Goal: Obtain resource: Obtain resource

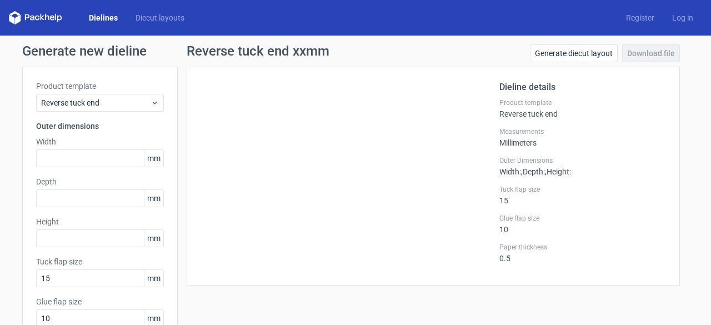
click at [110, 16] on link "Dielines" at bounding box center [103, 17] width 47 height 11
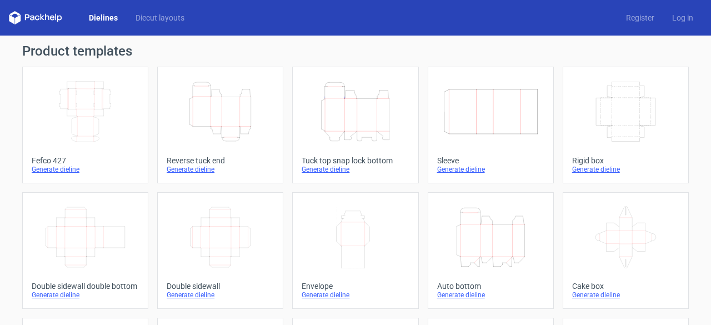
click at [489, 237] on icon "Height Depth Width" at bounding box center [490, 237] width 98 height 62
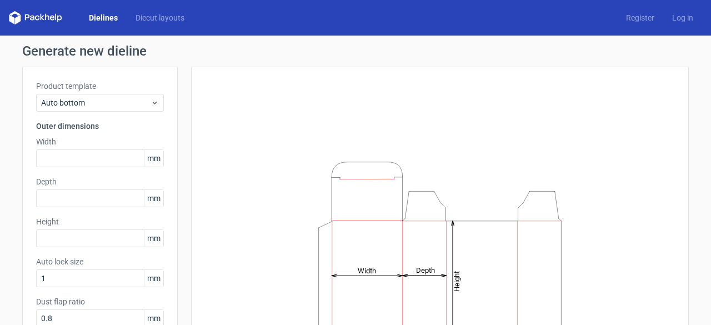
scroll to position [56, 0]
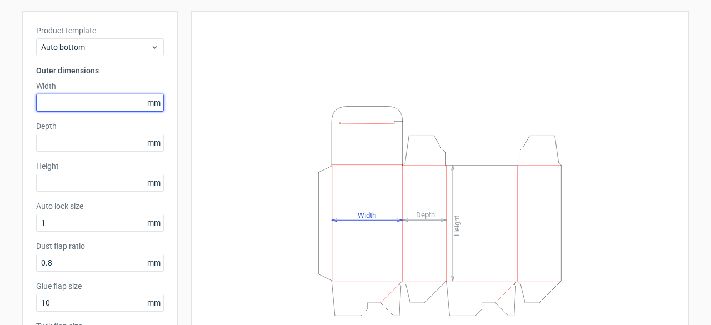
click at [94, 99] on input "text" at bounding box center [100, 103] width 128 height 18
type input "60"
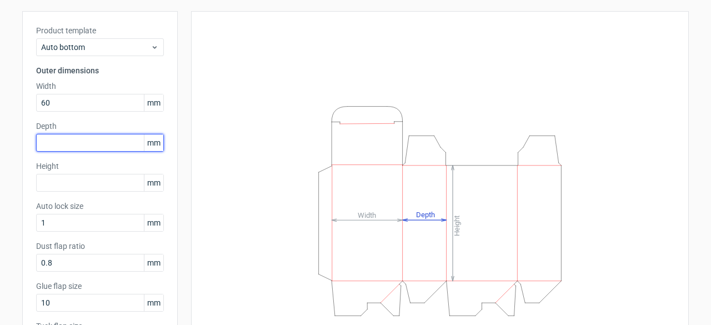
click at [86, 143] on input "text" at bounding box center [100, 143] width 128 height 18
type input "48"
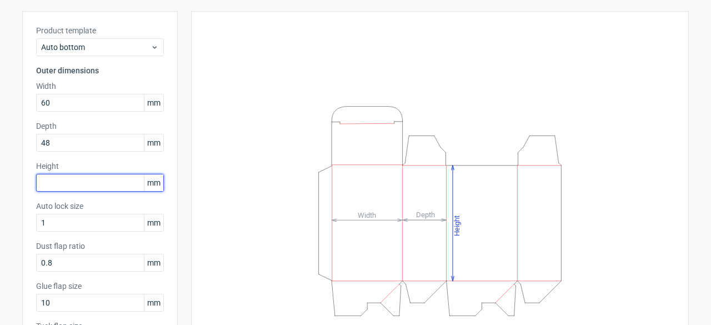
click at [69, 178] on input "text" at bounding box center [100, 183] width 128 height 18
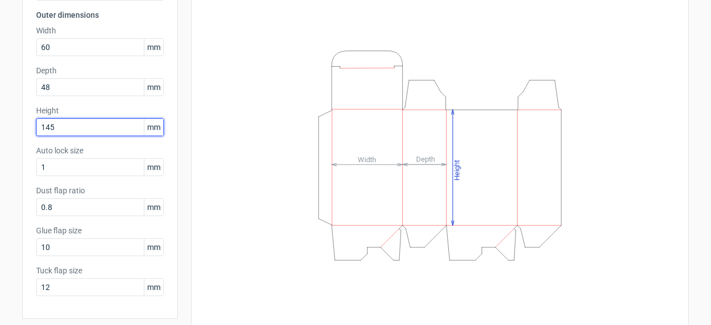
scroll to position [149, 0]
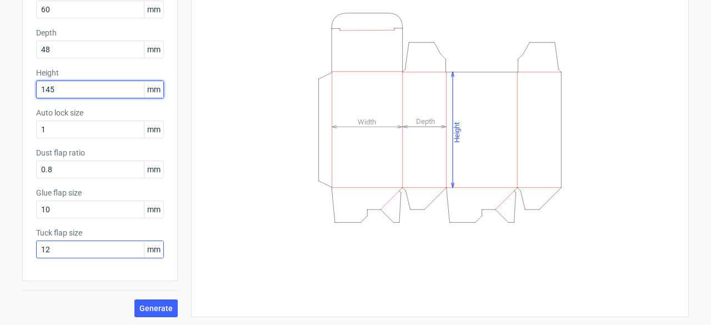
type input "145"
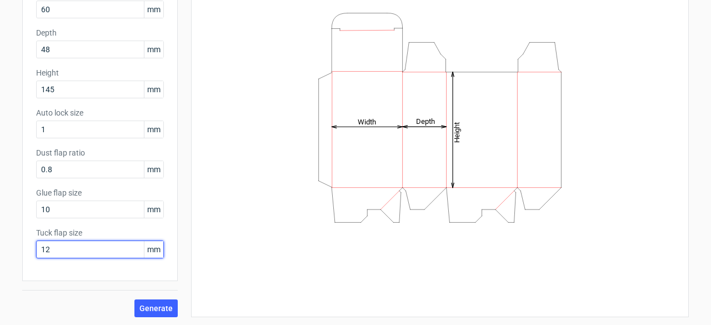
drag, startPoint x: 71, startPoint y: 248, endPoint x: 0, endPoint y: 235, distance: 72.2
click at [0, 235] on div "Generate new dieline Product template Auto bottom Outer dimensions Width 60 mm …" at bounding box center [355, 106] width 711 height 439
type input "15"
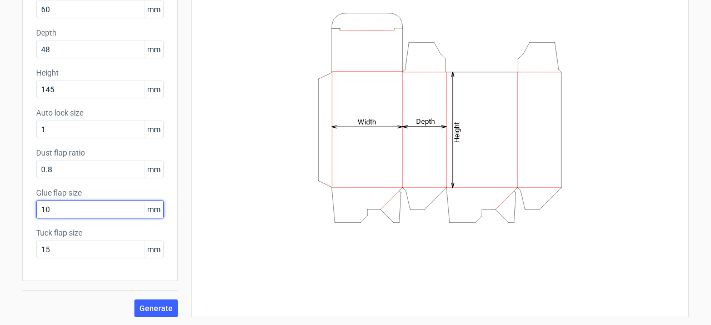
click at [60, 204] on input "10" at bounding box center [100, 209] width 128 height 18
drag, startPoint x: 66, startPoint y: 207, endPoint x: 15, endPoint y: 208, distance: 51.1
click at [15, 208] on div "Generate new dieline Product template Auto bottom Outer dimensions Width 60 mm …" at bounding box center [355, 106] width 711 height 439
type input "15"
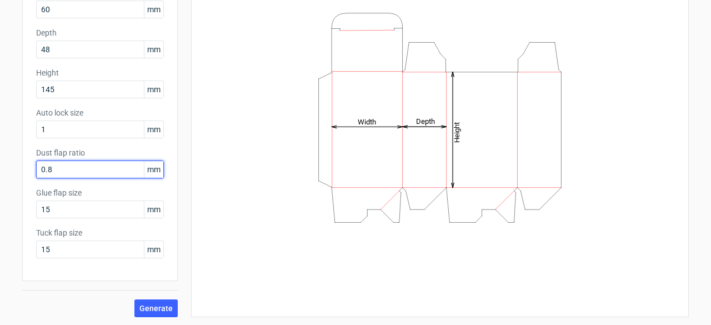
click at [77, 168] on input "0.8" at bounding box center [100, 169] width 128 height 18
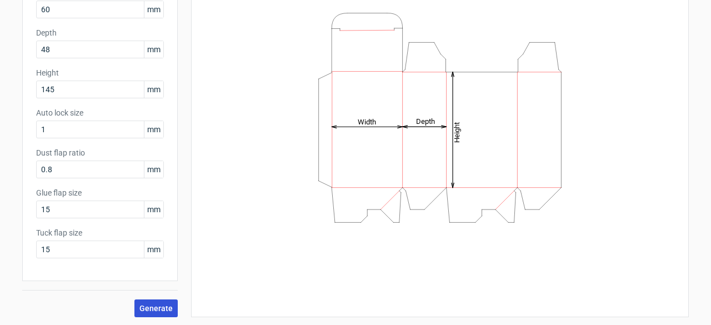
click at [161, 309] on span "Generate" at bounding box center [155, 308] width 33 height 8
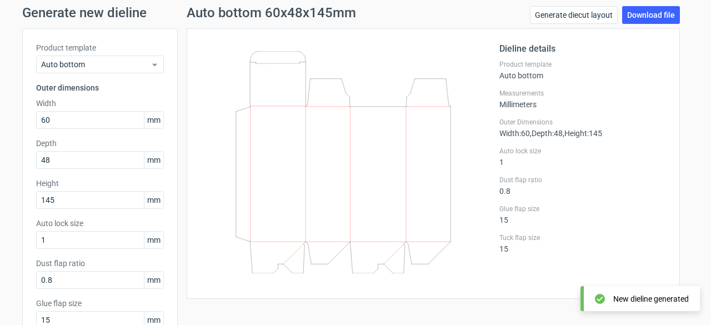
scroll to position [38, 0]
click at [647, 22] on link "Download file" at bounding box center [651, 16] width 58 height 18
